Goal: Information Seeking & Learning: Learn about a topic

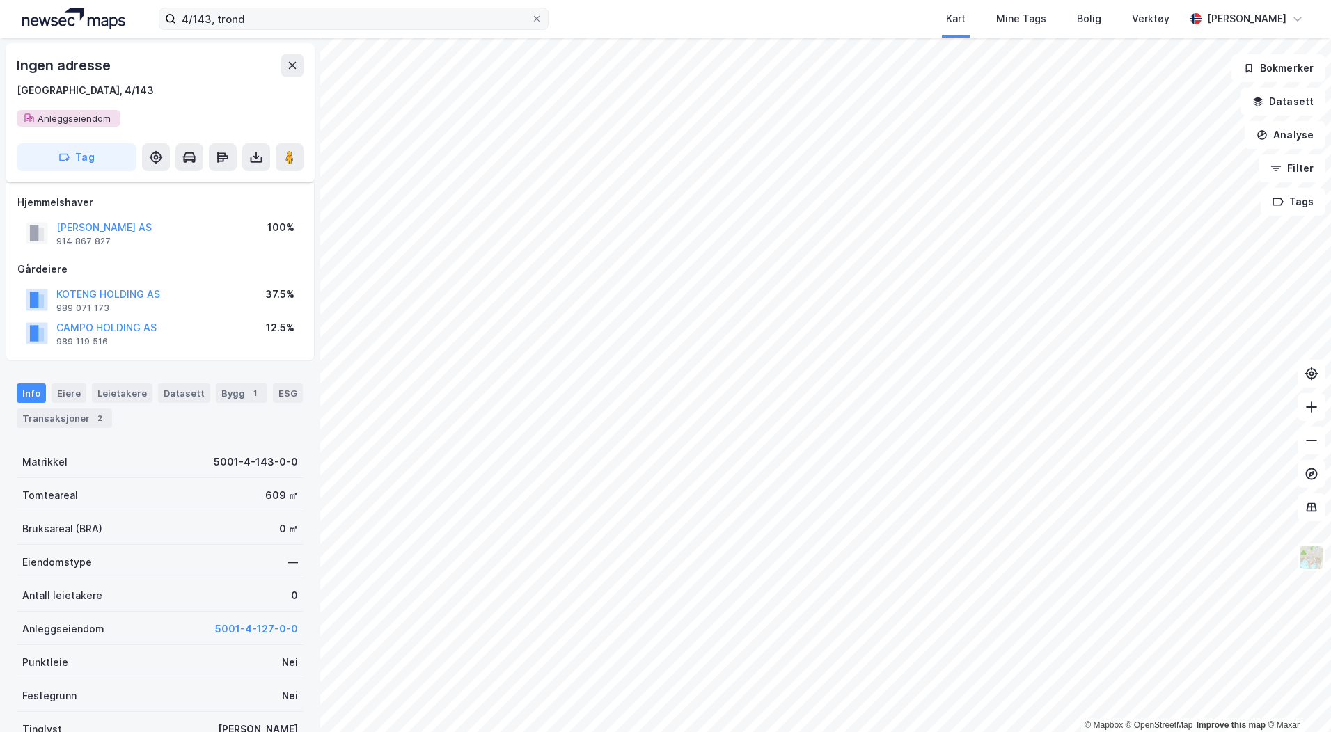
scroll to position [140, 0]
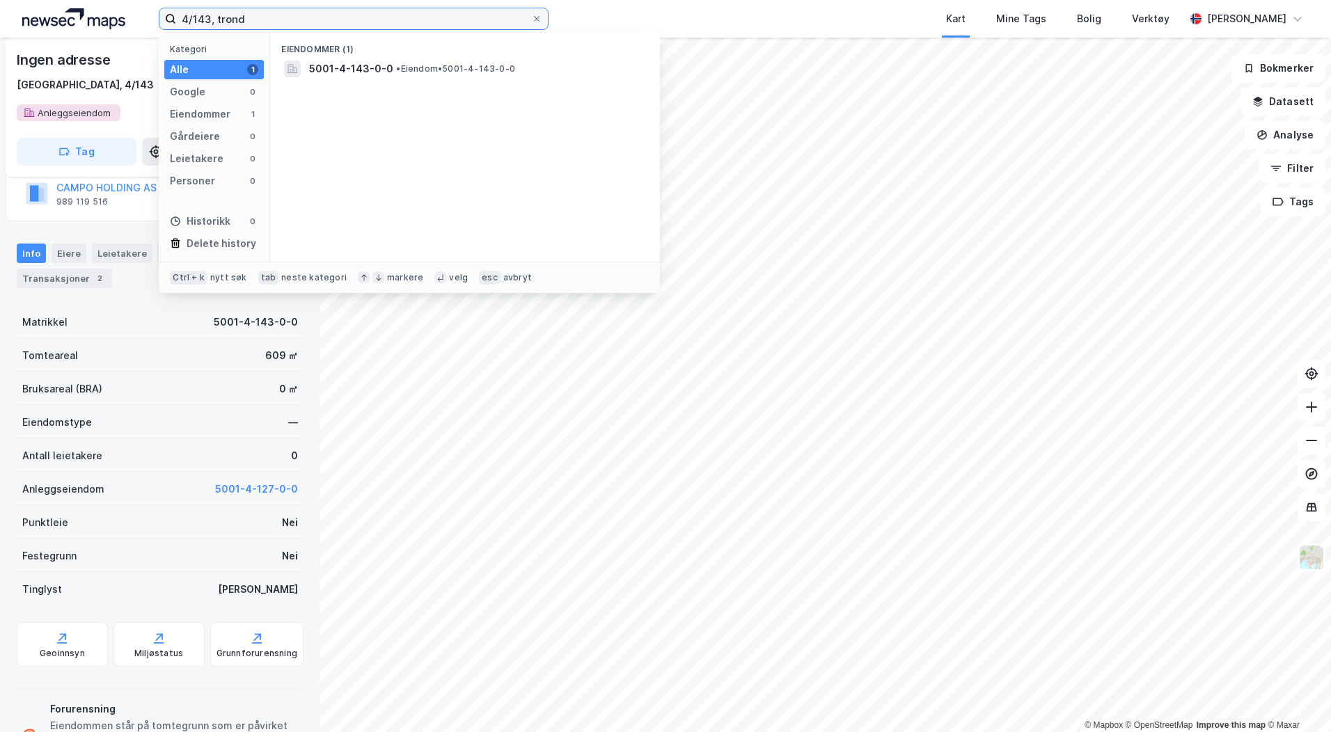
drag, startPoint x: 256, startPoint y: 22, endPoint x: 83, endPoint y: 13, distance: 173.5
click at [83, 13] on div "4/143, trond Kategori Alle 1 Google 0 Eiendommer 1 Gårdeiere 0 Leietakere 0 Per…" at bounding box center [665, 19] width 1331 height 38
type input "96/1157, [GEOGRAPHIC_DATA]"
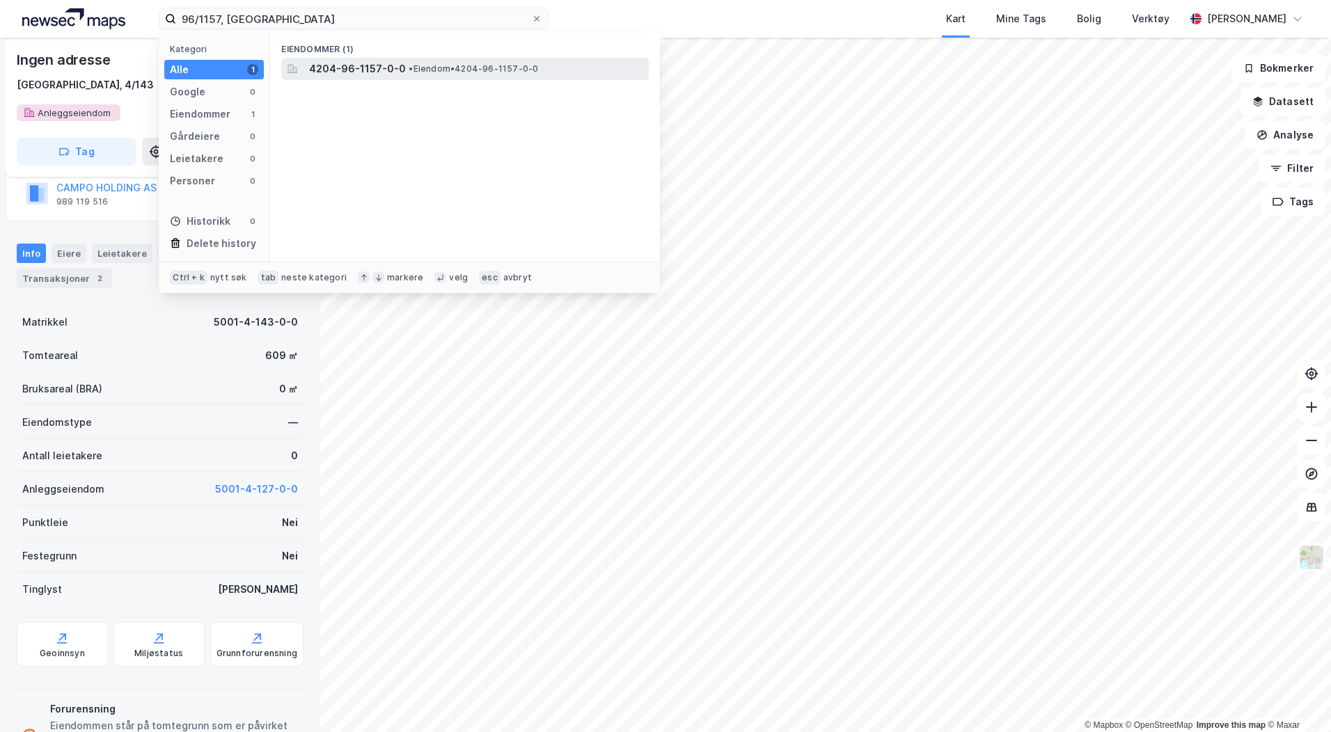
click at [391, 66] on span "4204-96-1157-0-0" at bounding box center [357, 69] width 97 height 17
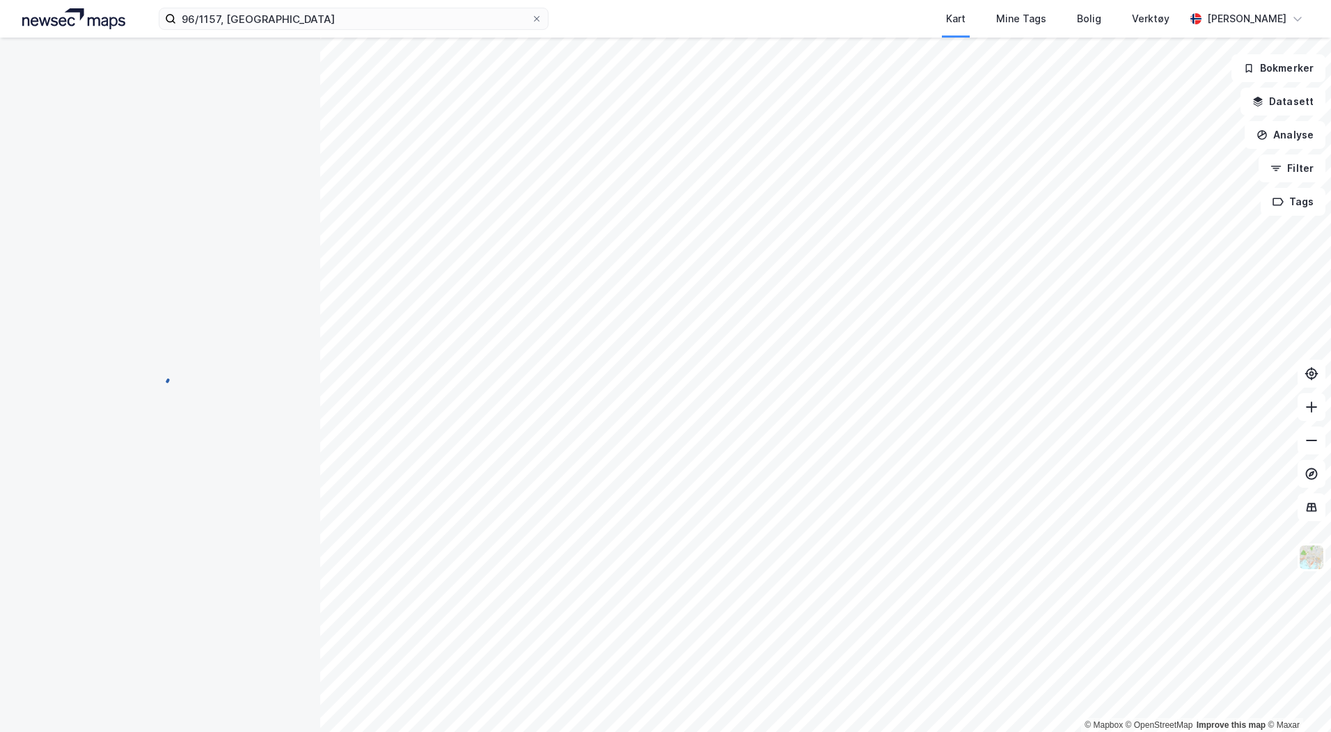
scroll to position [70, 0]
click at [242, 16] on input at bounding box center [362, 18] width 372 height 21
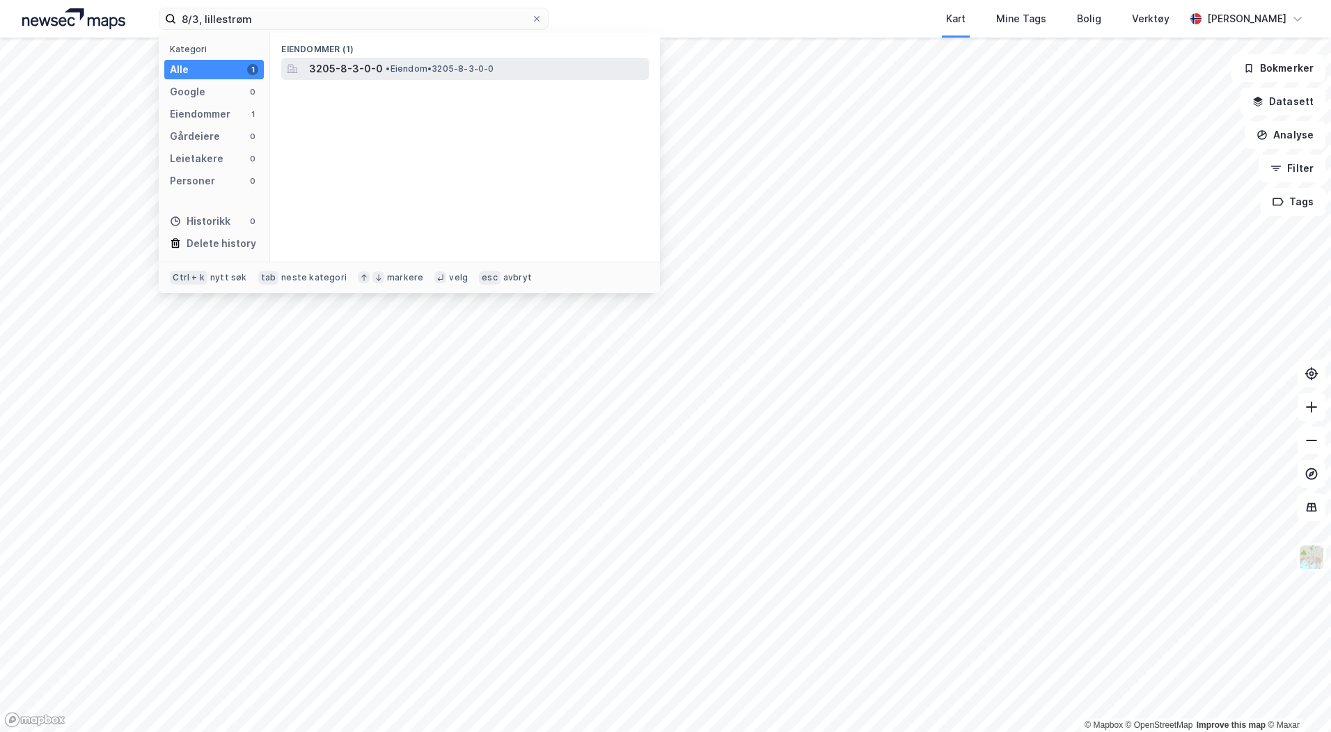
click at [335, 61] on span "3205-8-3-0-0" at bounding box center [346, 69] width 74 height 17
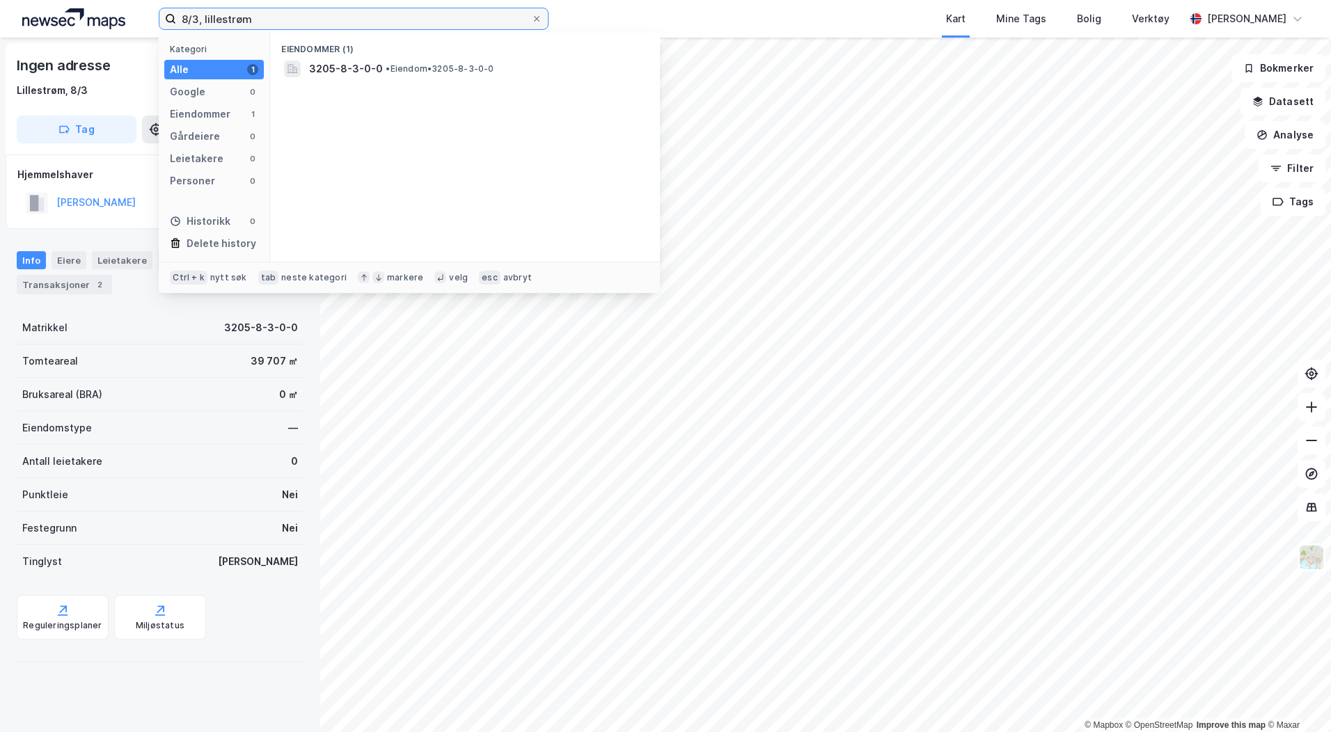
drag, startPoint x: 258, startPoint y: 25, endPoint x: 189, endPoint y: 26, distance: 68.2
click at [189, 26] on input "8/3, lillestrøm" at bounding box center [353, 18] width 355 height 21
click at [192, 19] on input "88/595, lillestrøm" at bounding box center [353, 18] width 355 height 21
click at [303, 17] on input "8/595, lillestrøm" at bounding box center [353, 18] width 355 height 21
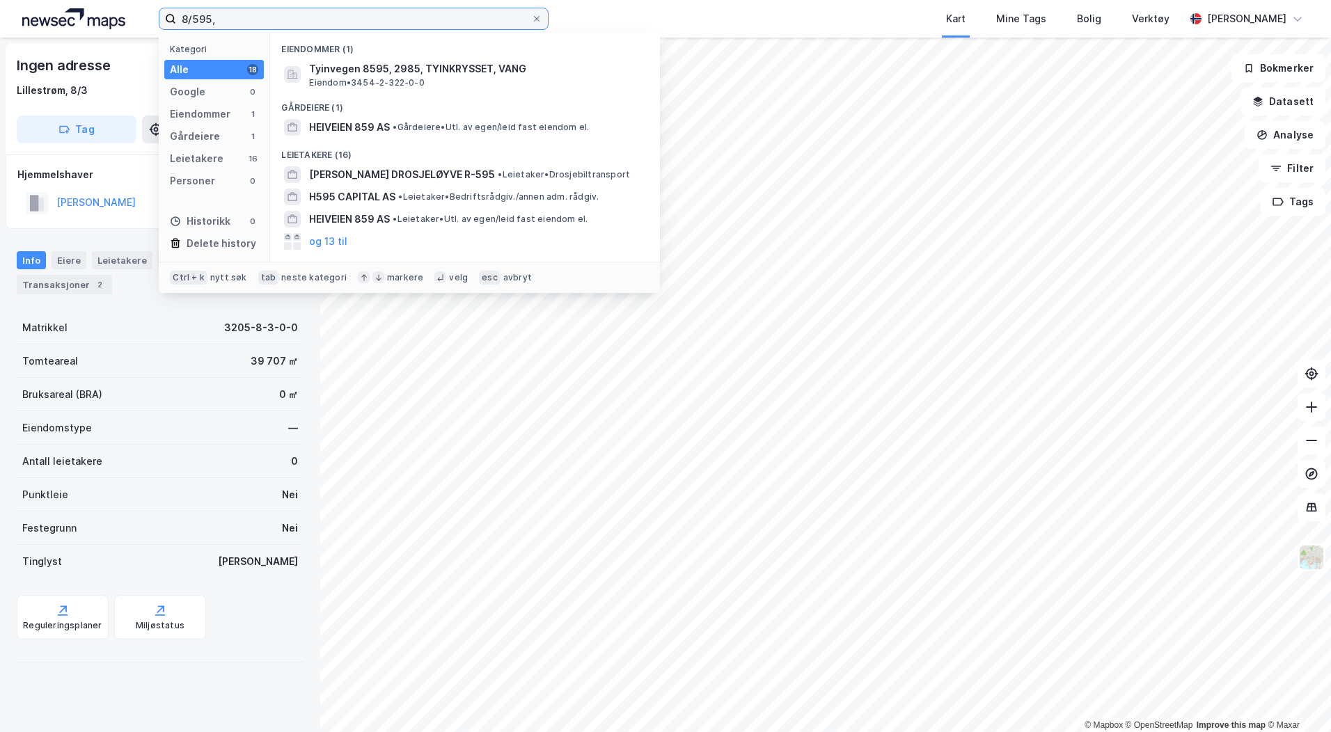
click at [232, 20] on input "8/595," at bounding box center [353, 18] width 355 height 21
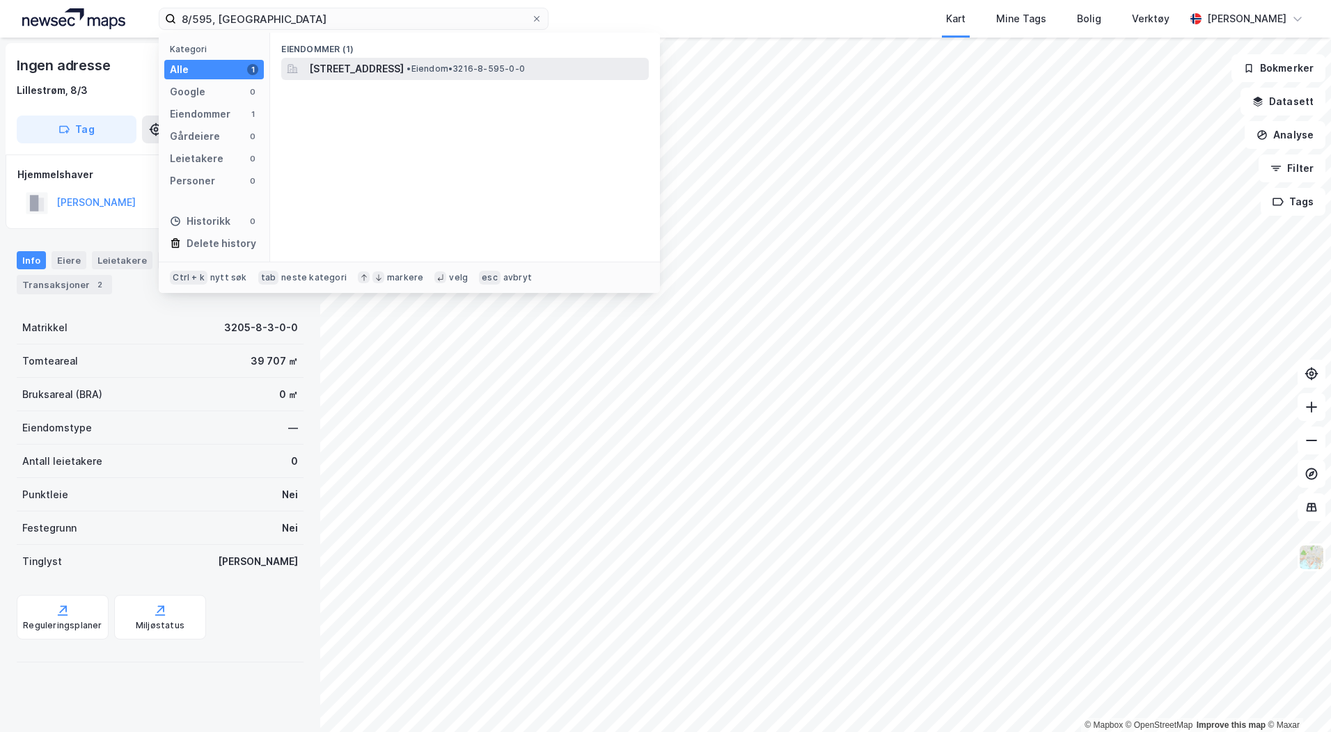
click at [341, 68] on span "Kirkeveien 7A, 1543, VESTBY, VESTBY" at bounding box center [356, 69] width 95 height 17
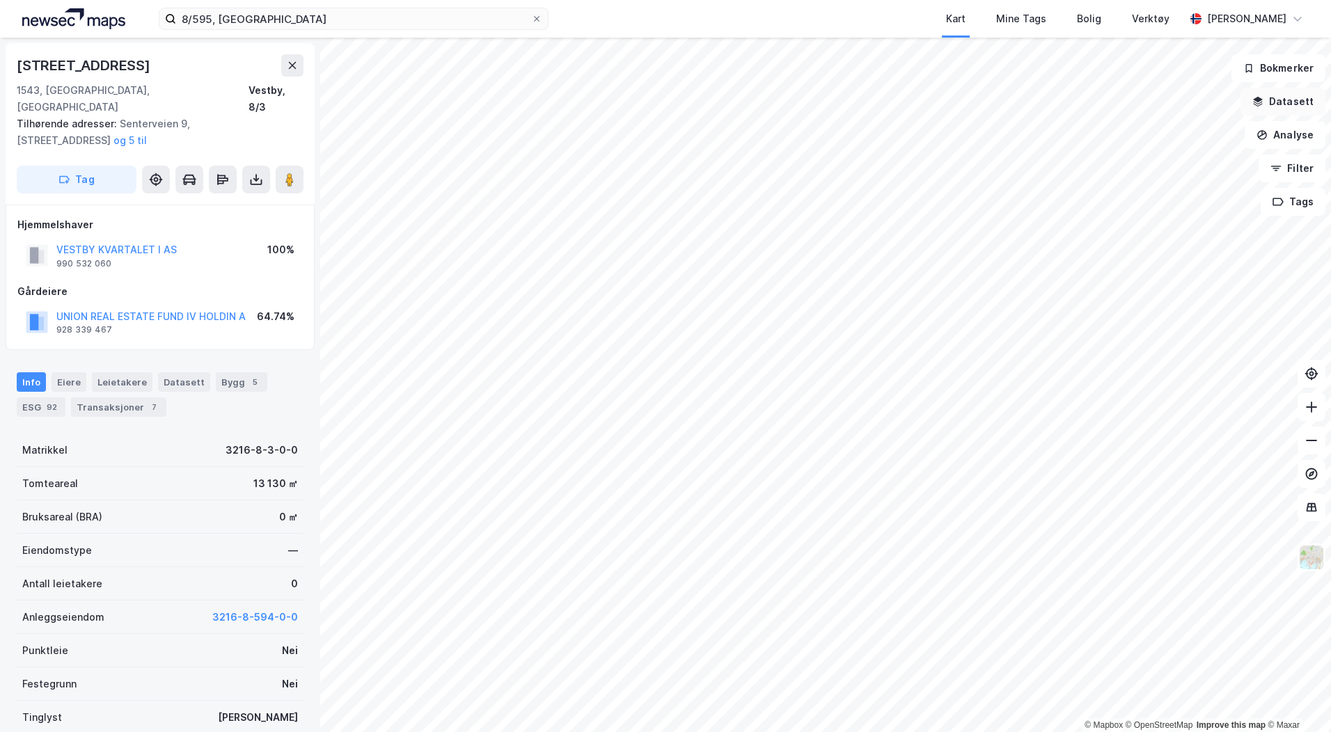
click at [1271, 93] on button "Datasett" at bounding box center [1283, 102] width 85 height 28
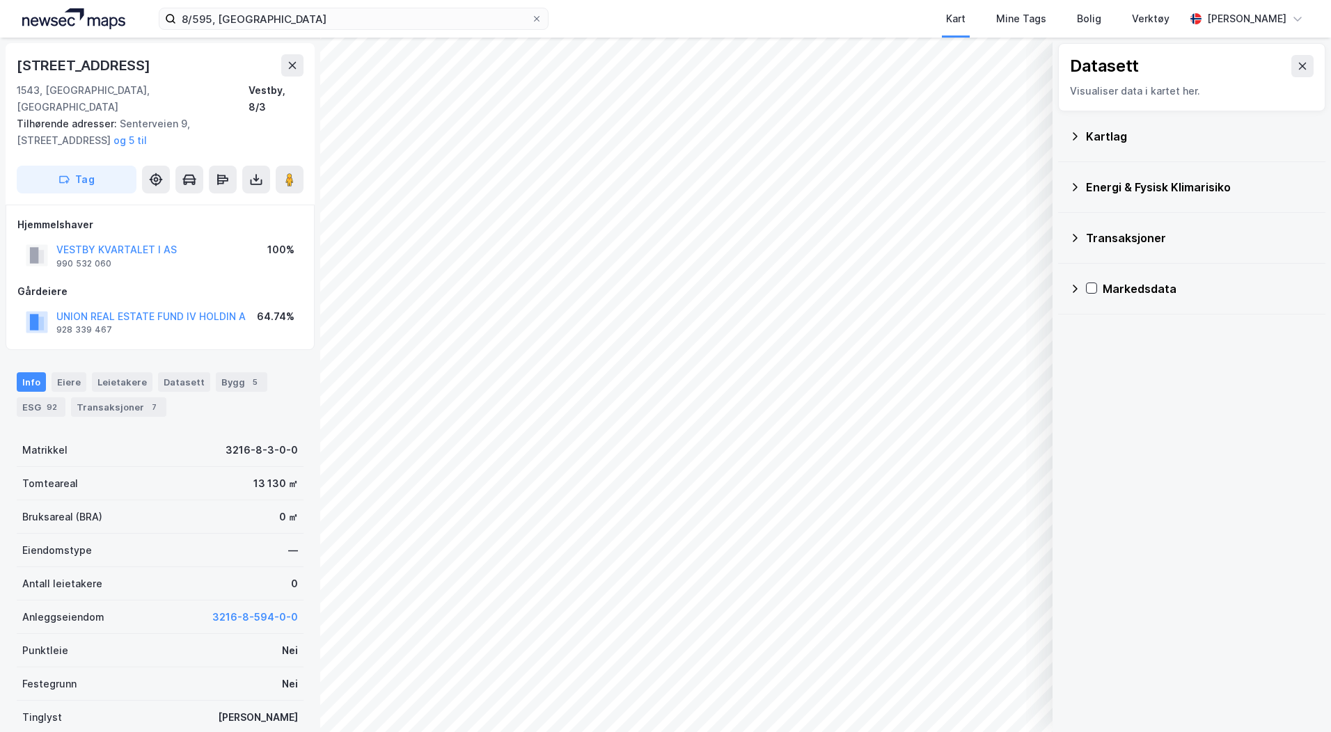
click at [1076, 134] on icon at bounding box center [1075, 136] width 5 height 8
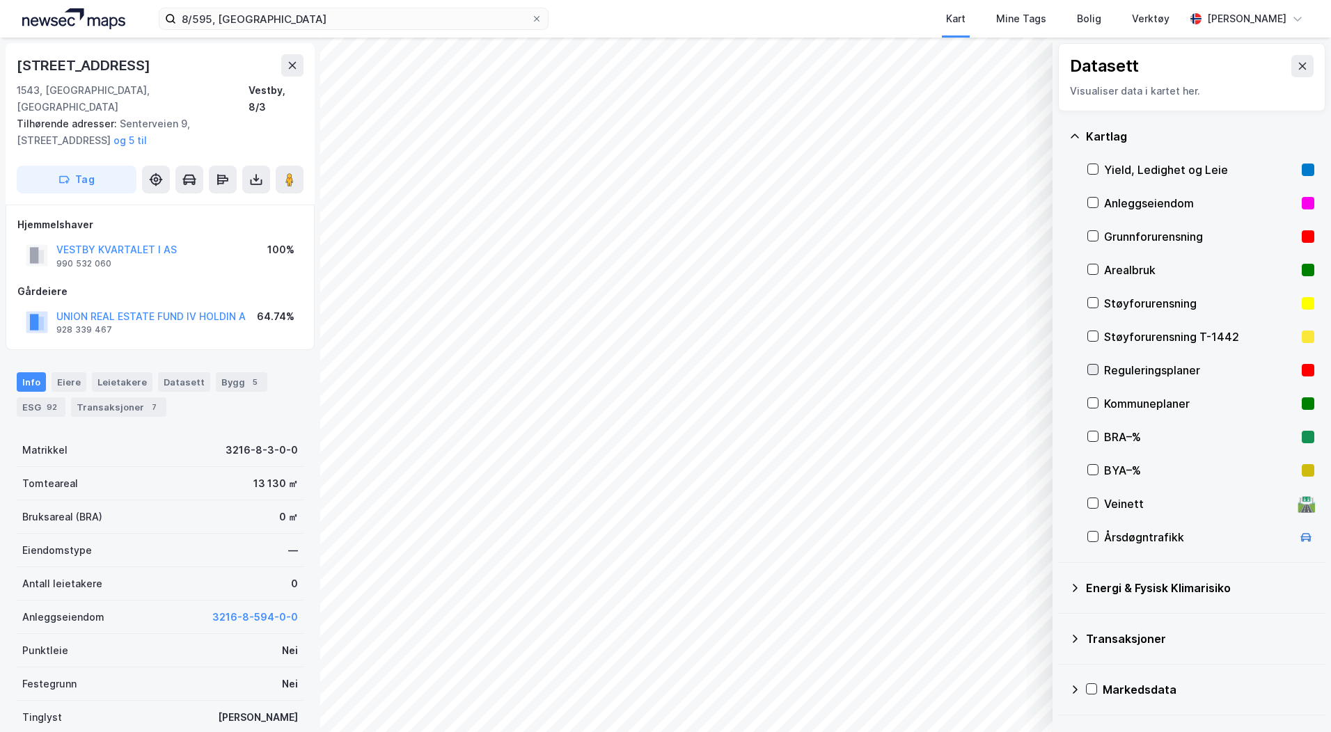
click at [1095, 368] on icon at bounding box center [1093, 370] width 10 height 10
click at [1297, 61] on icon at bounding box center [1302, 66] width 11 height 11
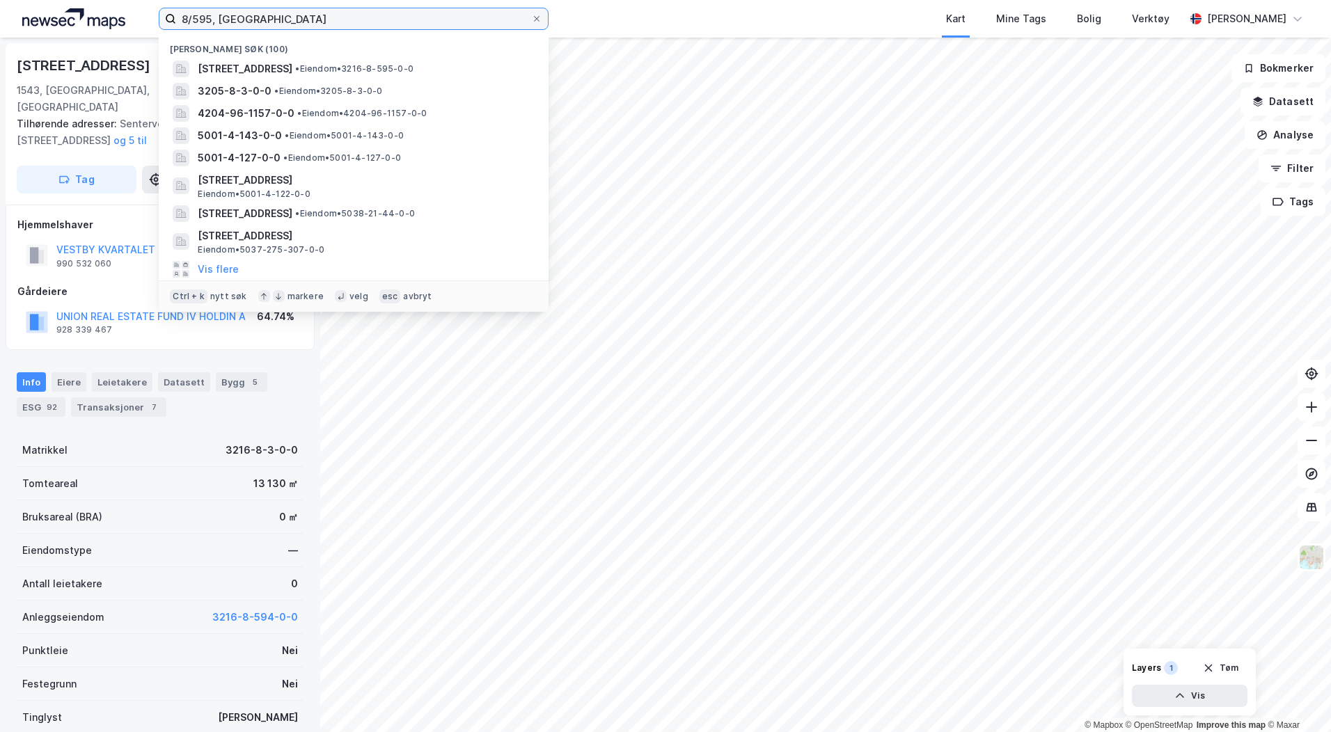
drag, startPoint x: 265, startPoint y: 22, endPoint x: 125, endPoint y: 19, distance: 139.9
click at [125, 19] on div "8/595, vestby Nylige søk (100) Kirkeveien 7A, 1543, VESTBY, VESTBY • Eiendom • …" at bounding box center [665, 19] width 1331 height 38
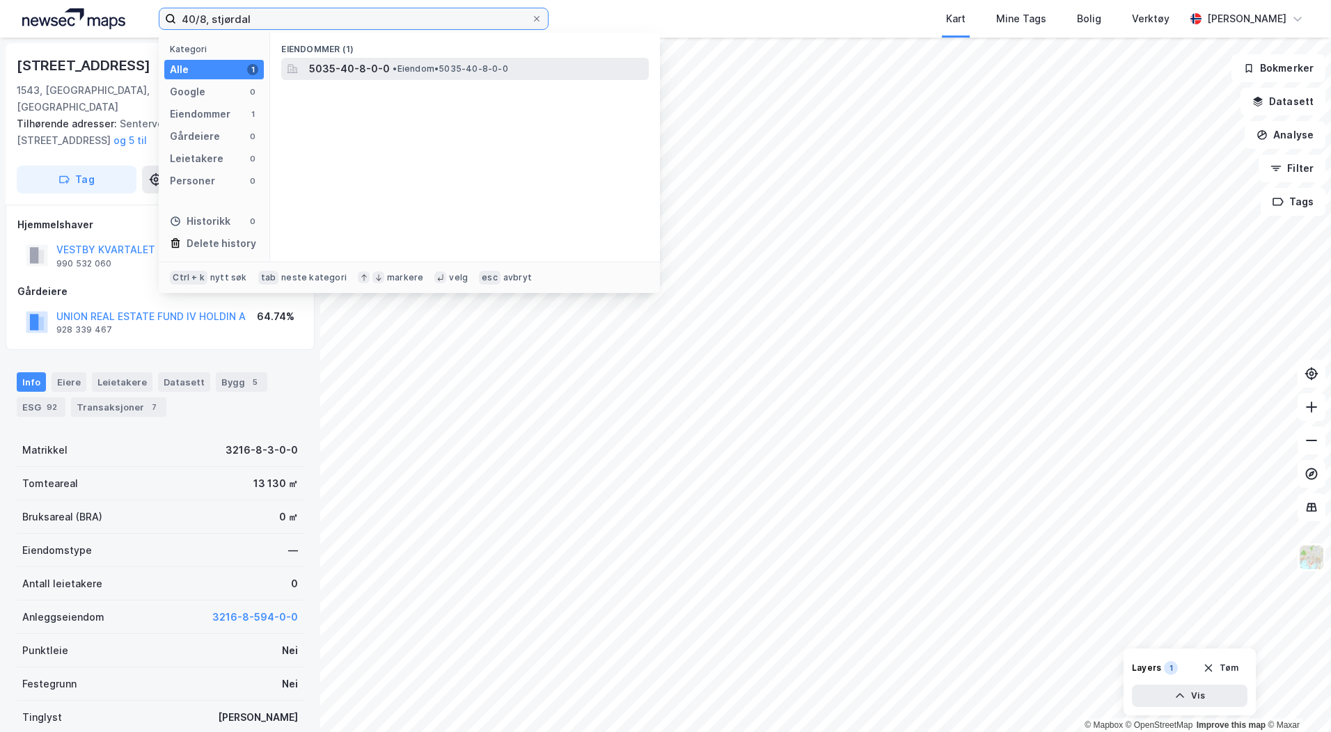
type input "40/8, stjørdal"
click at [325, 74] on span "5035-40-8-0-0" at bounding box center [349, 69] width 81 height 17
